Goal: Task Accomplishment & Management: Complete application form

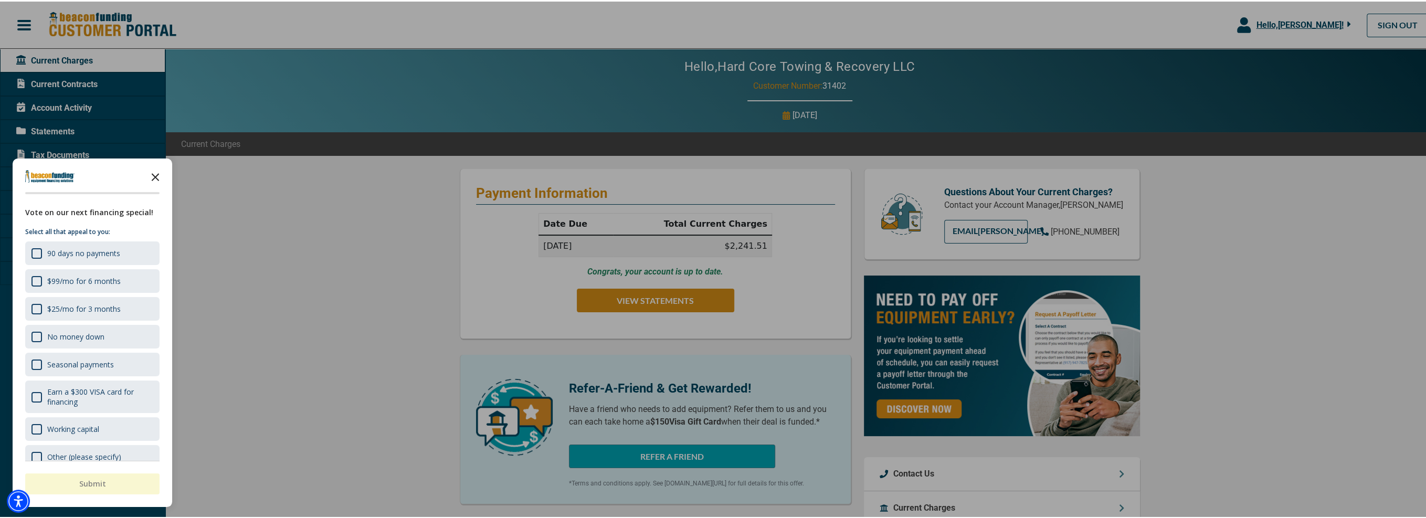
click at [158, 175] on icon "Close the survey" at bounding box center [155, 174] width 21 height 21
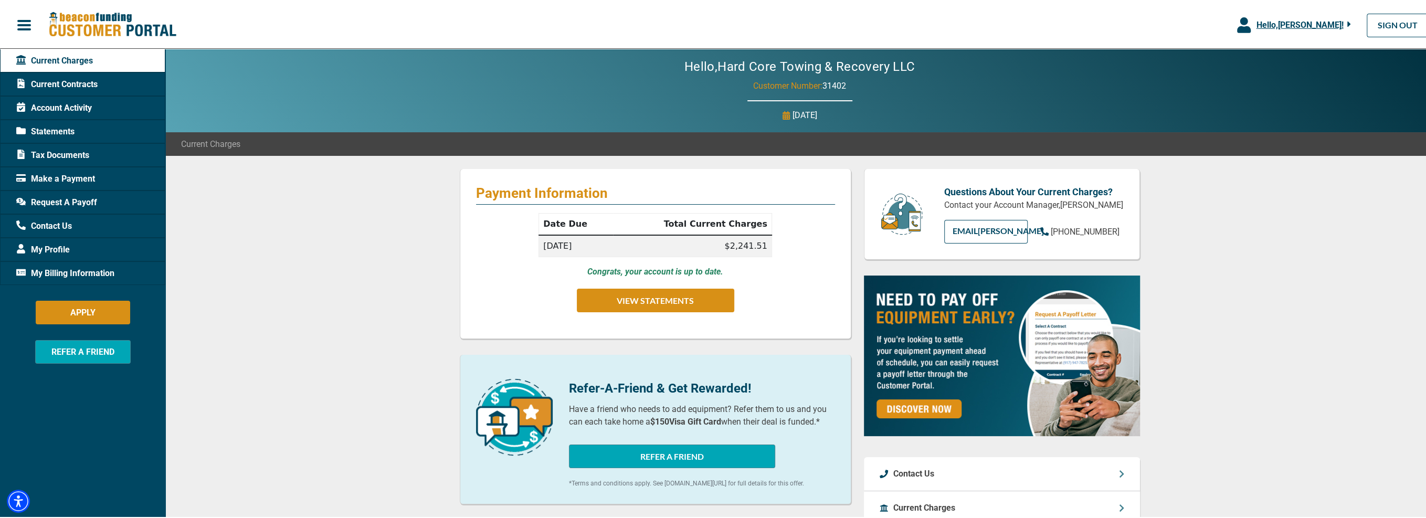
click at [66, 271] on span "My Billing Information" at bounding box center [65, 272] width 98 height 13
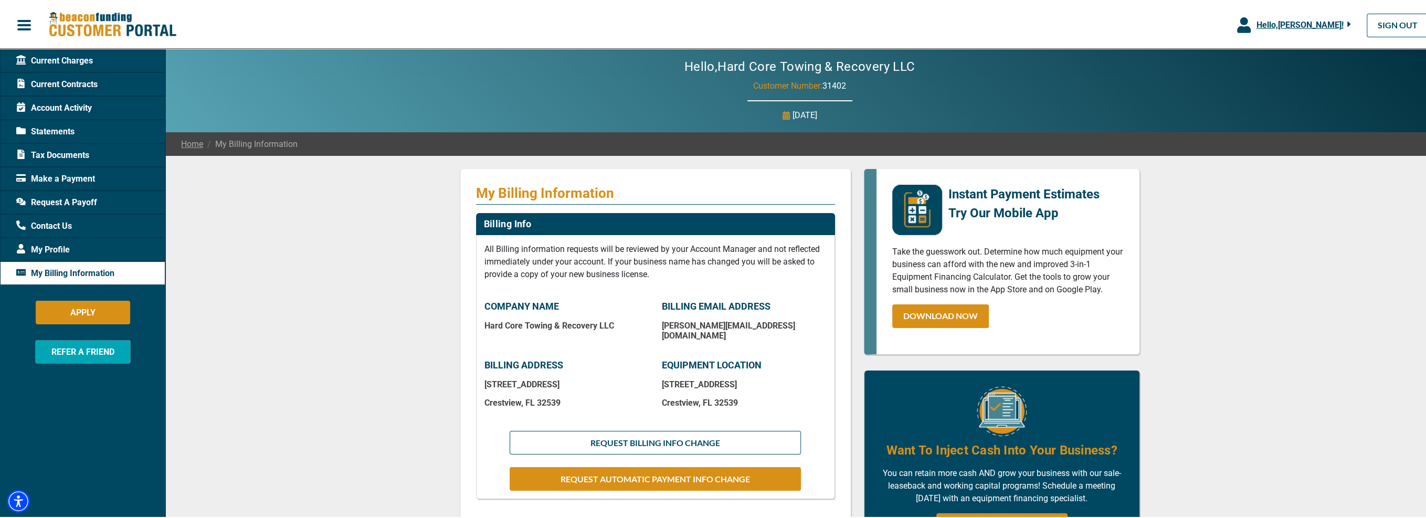
click at [55, 108] on span "Account Activity" at bounding box center [54, 106] width 76 height 13
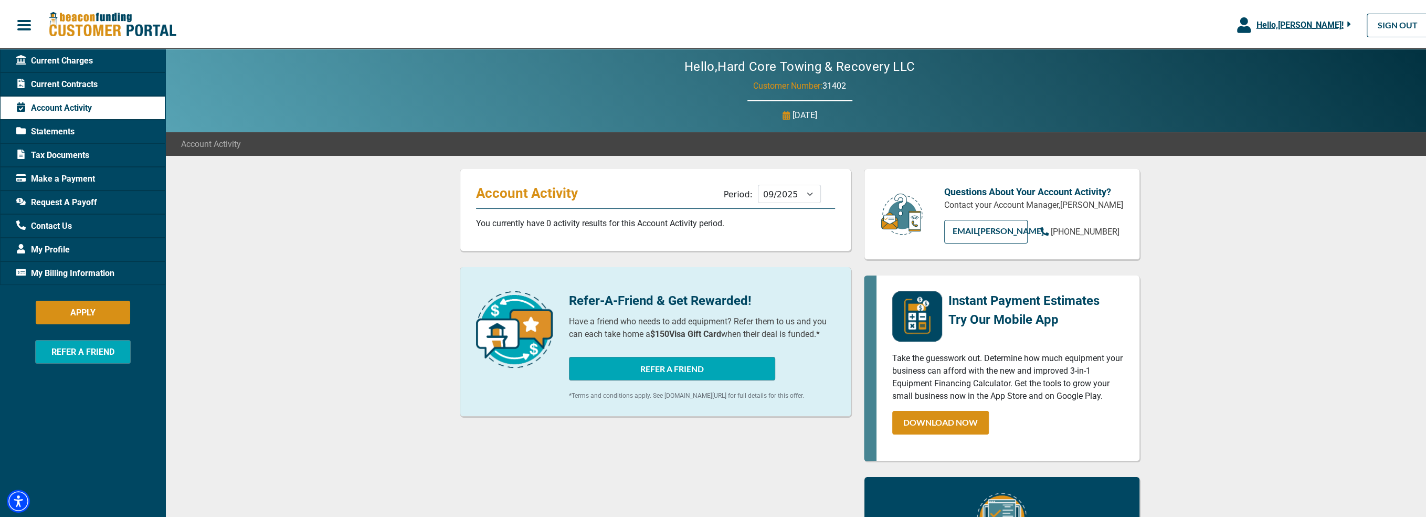
click at [51, 243] on span "My Profile" at bounding box center [43, 248] width 54 height 13
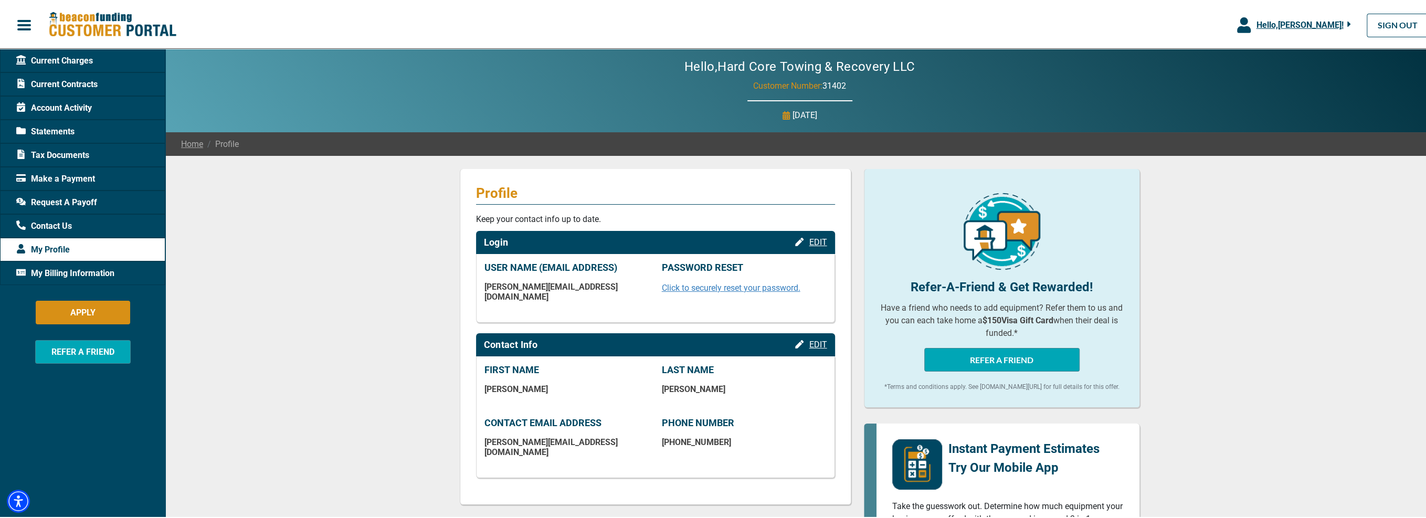
click at [64, 269] on span "My Billing Information" at bounding box center [65, 272] width 98 height 13
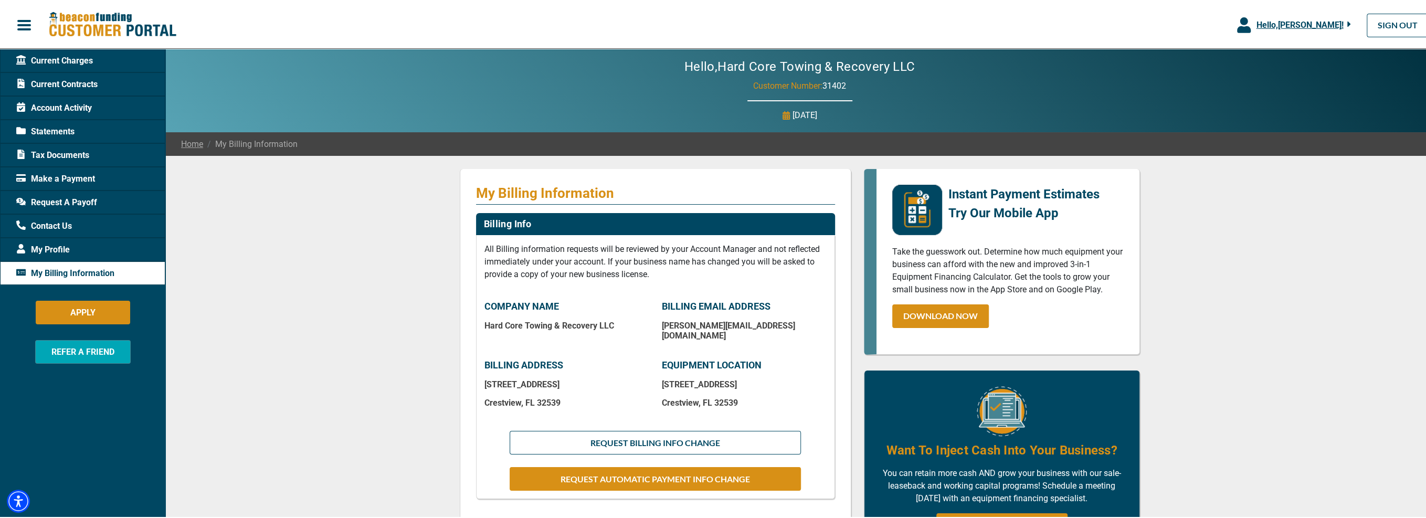
click at [40, 60] on span "Current Charges" at bounding box center [54, 59] width 77 height 13
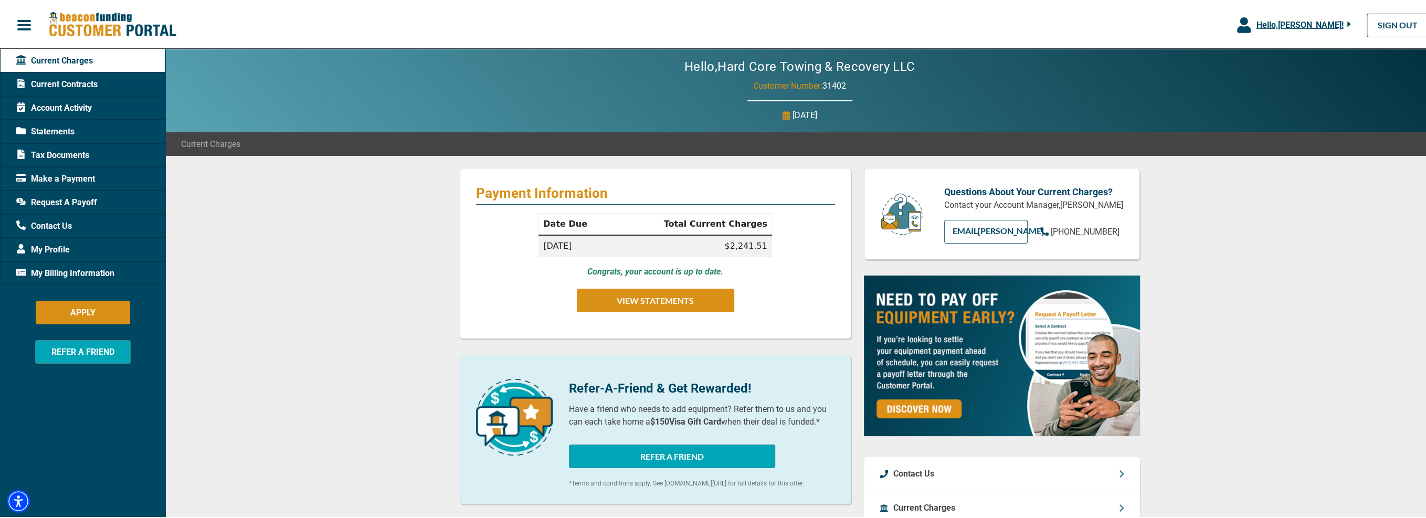
click at [69, 84] on span "Current Contracts" at bounding box center [56, 83] width 81 height 13
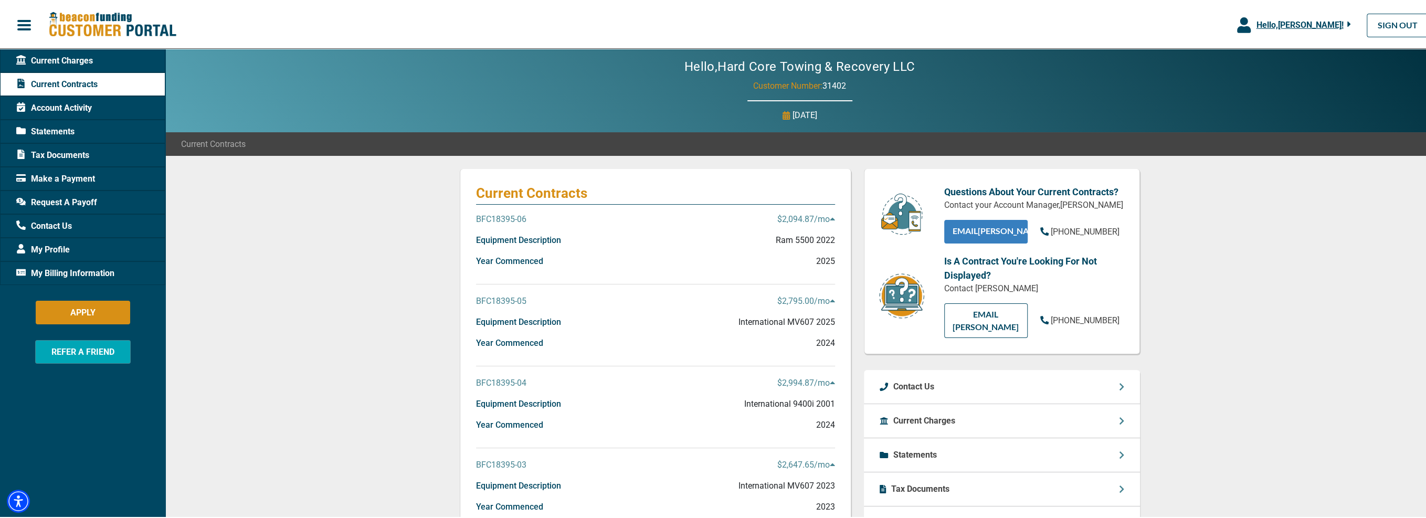
click at [978, 228] on link "EMAIL [PERSON_NAME]" at bounding box center [986, 230] width 83 height 24
click at [988, 235] on link "EMAIL [PERSON_NAME]" at bounding box center [986, 230] width 83 height 24
click at [74, 312] on button "APPLY" at bounding box center [83, 311] width 95 height 24
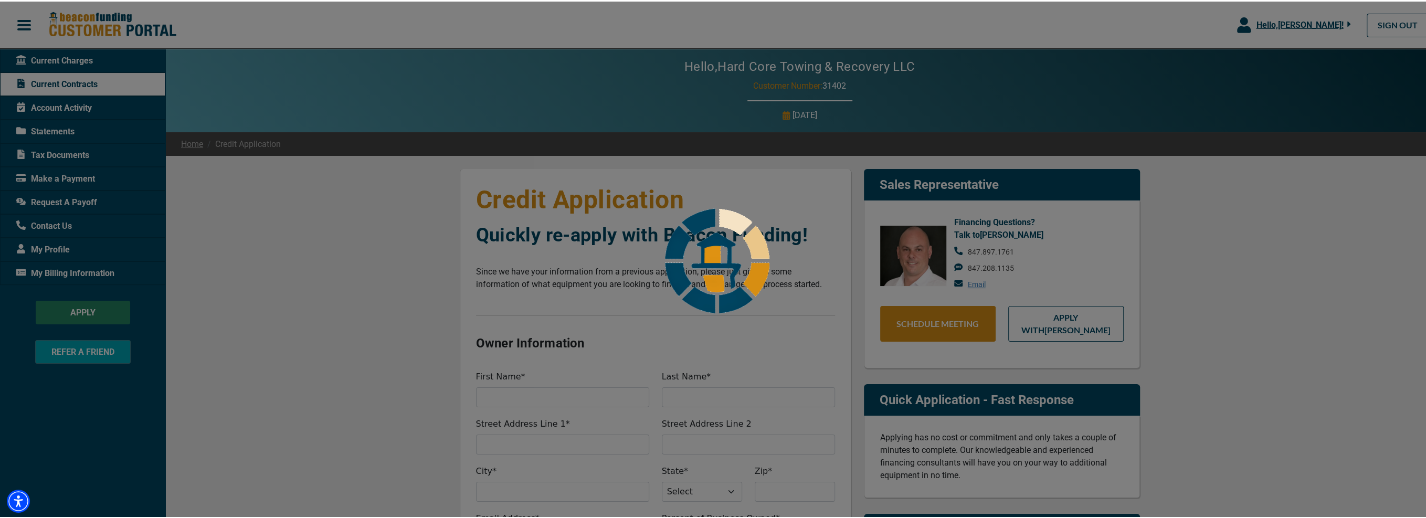
select select "11"
select select "2"
select select "11"
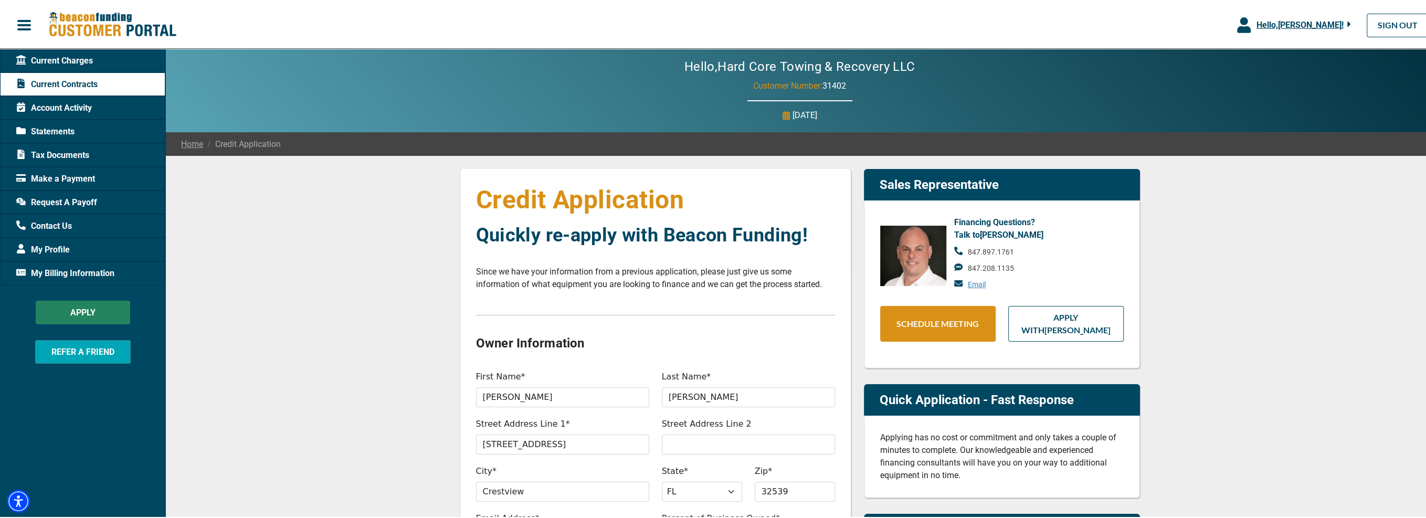
type input "50%"
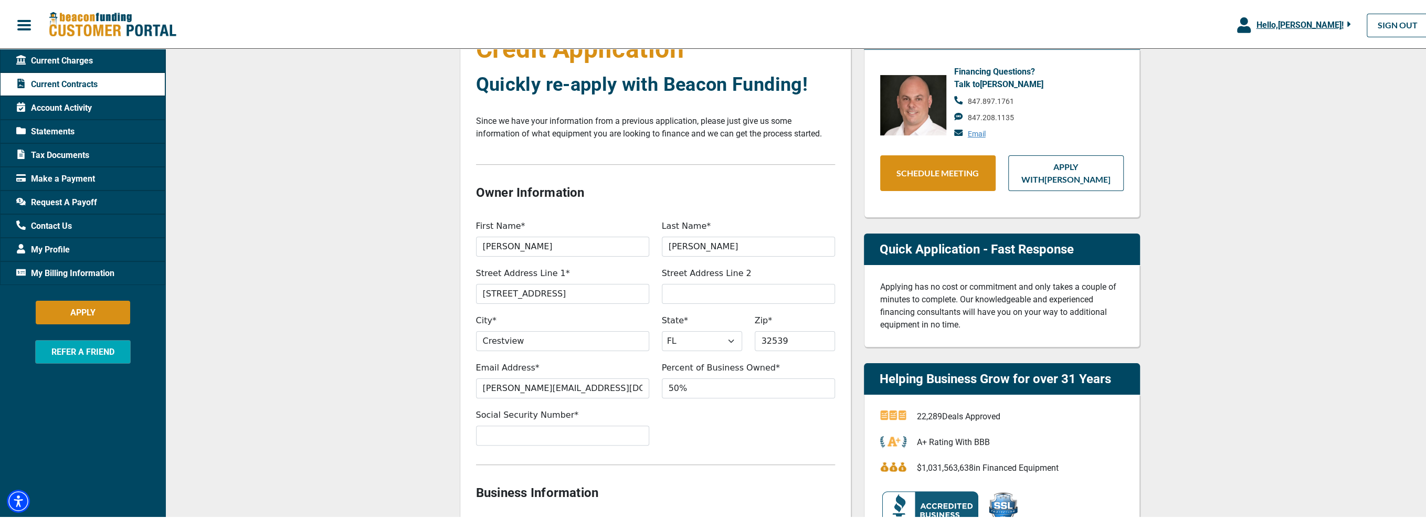
scroll to position [53, 0]
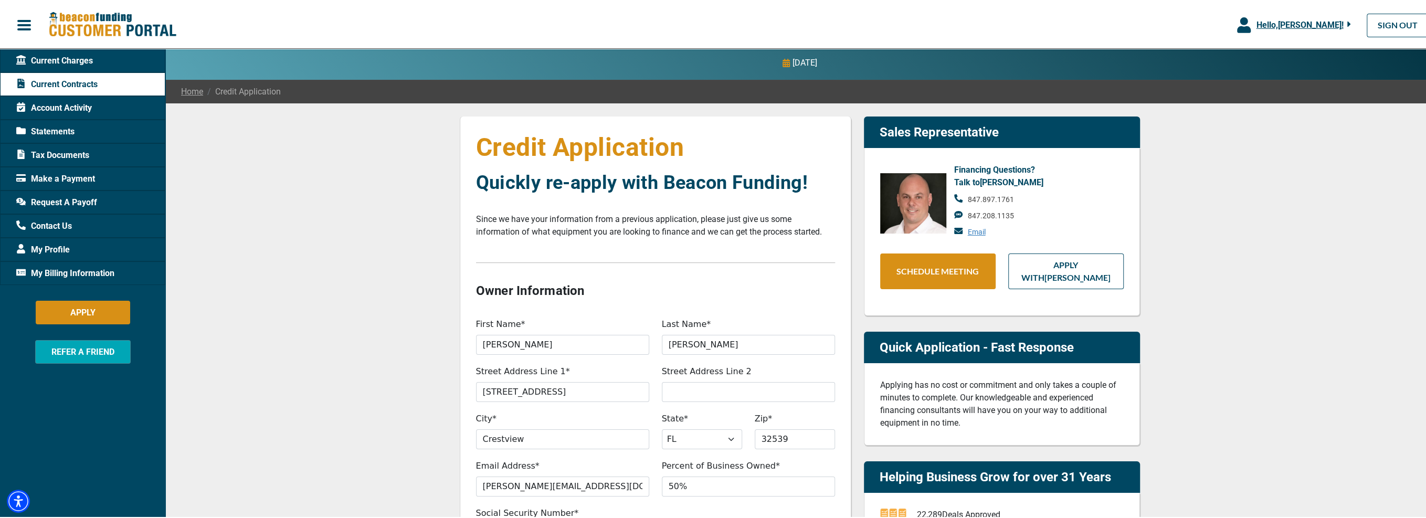
click at [48, 64] on span "Current Charges" at bounding box center [54, 59] width 77 height 13
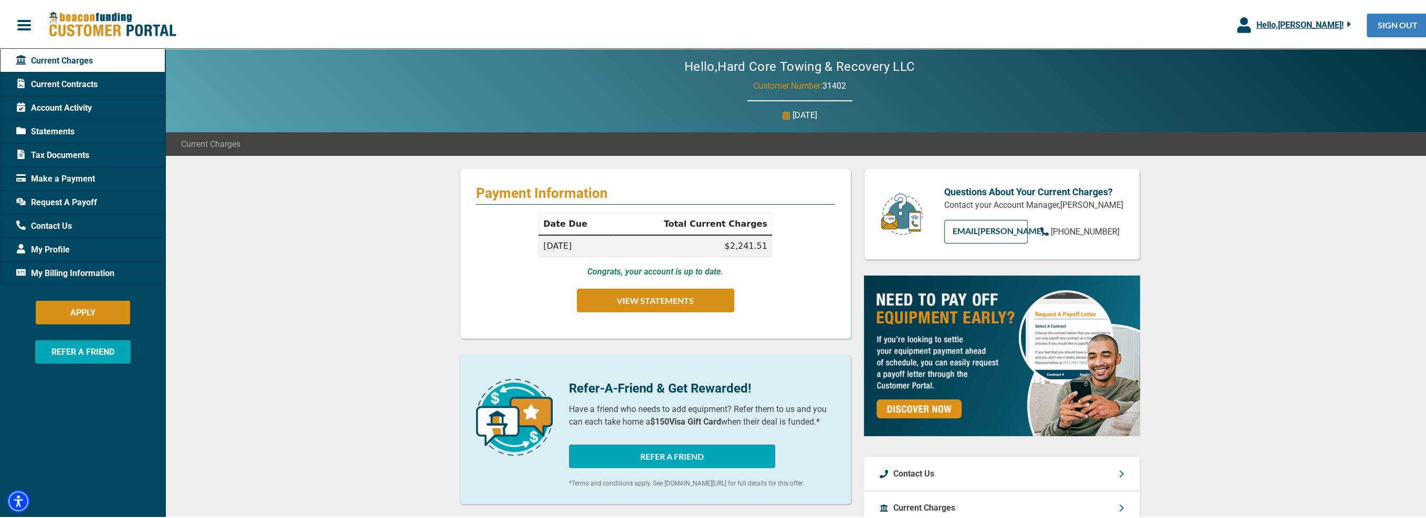
drag, startPoint x: 1373, startPoint y: 19, endPoint x: 1367, endPoint y: 19, distance: 6.3
click at [1373, 19] on link "SIGN OUT" at bounding box center [1398, 24] width 62 height 24
click at [982, 232] on link "EMAIL [PERSON_NAME]" at bounding box center [986, 230] width 83 height 24
